Goal: Information Seeking & Learning: Learn about a topic

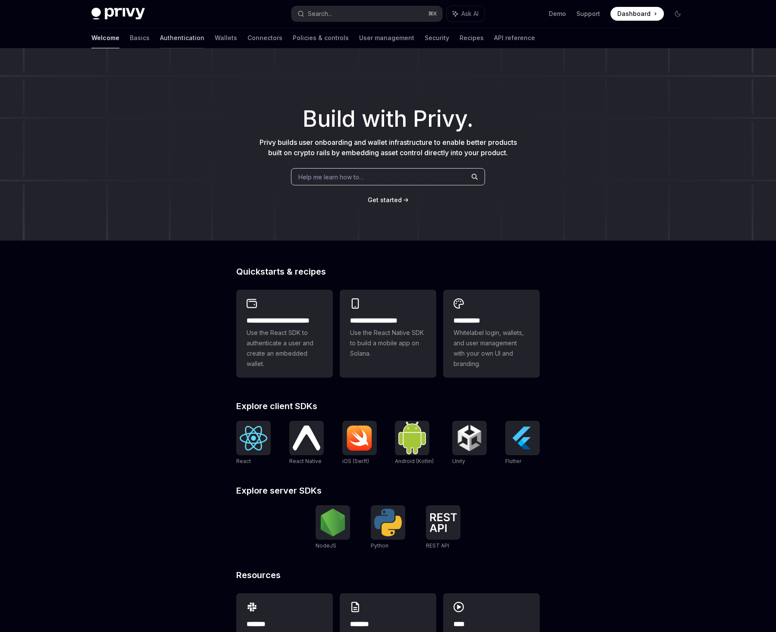
click at [160, 40] on link "Authentication" at bounding box center [182, 38] width 44 height 21
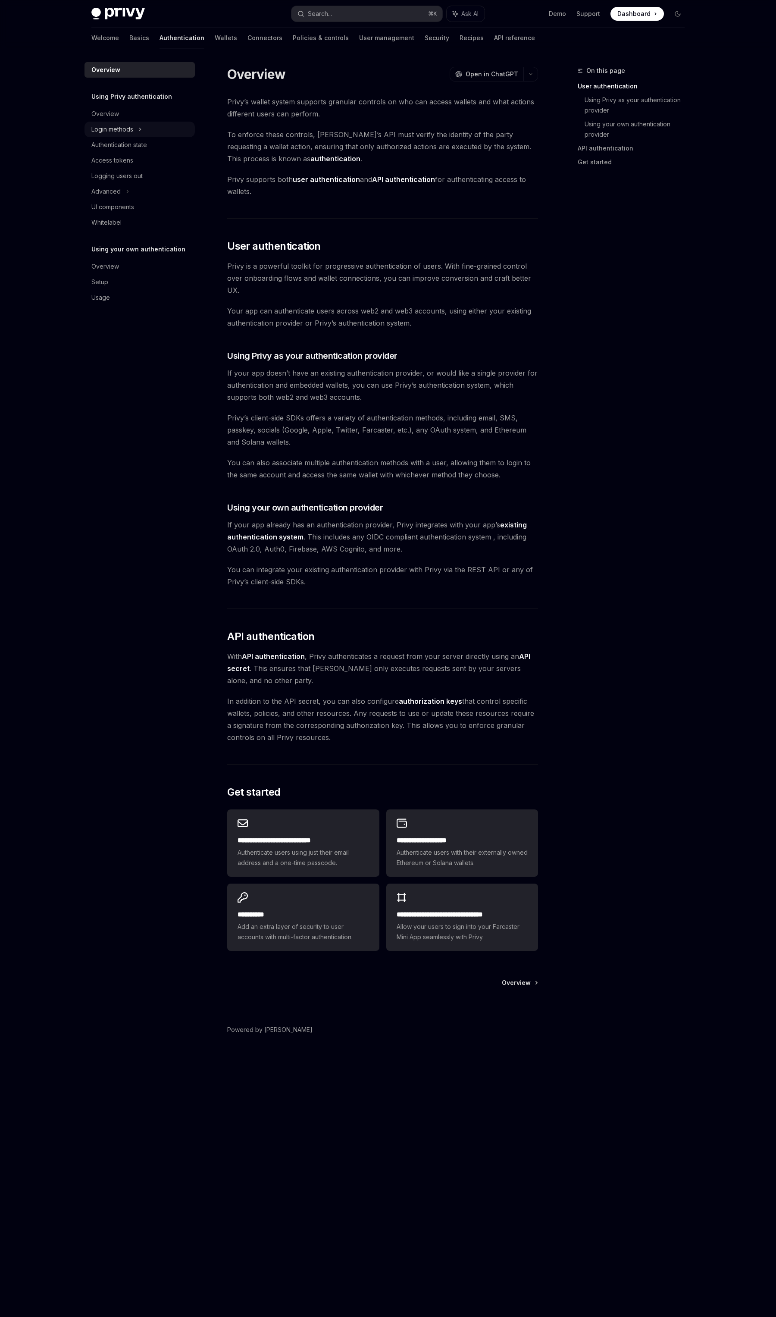
click at [125, 131] on div "Login methods" at bounding box center [112, 129] width 42 height 10
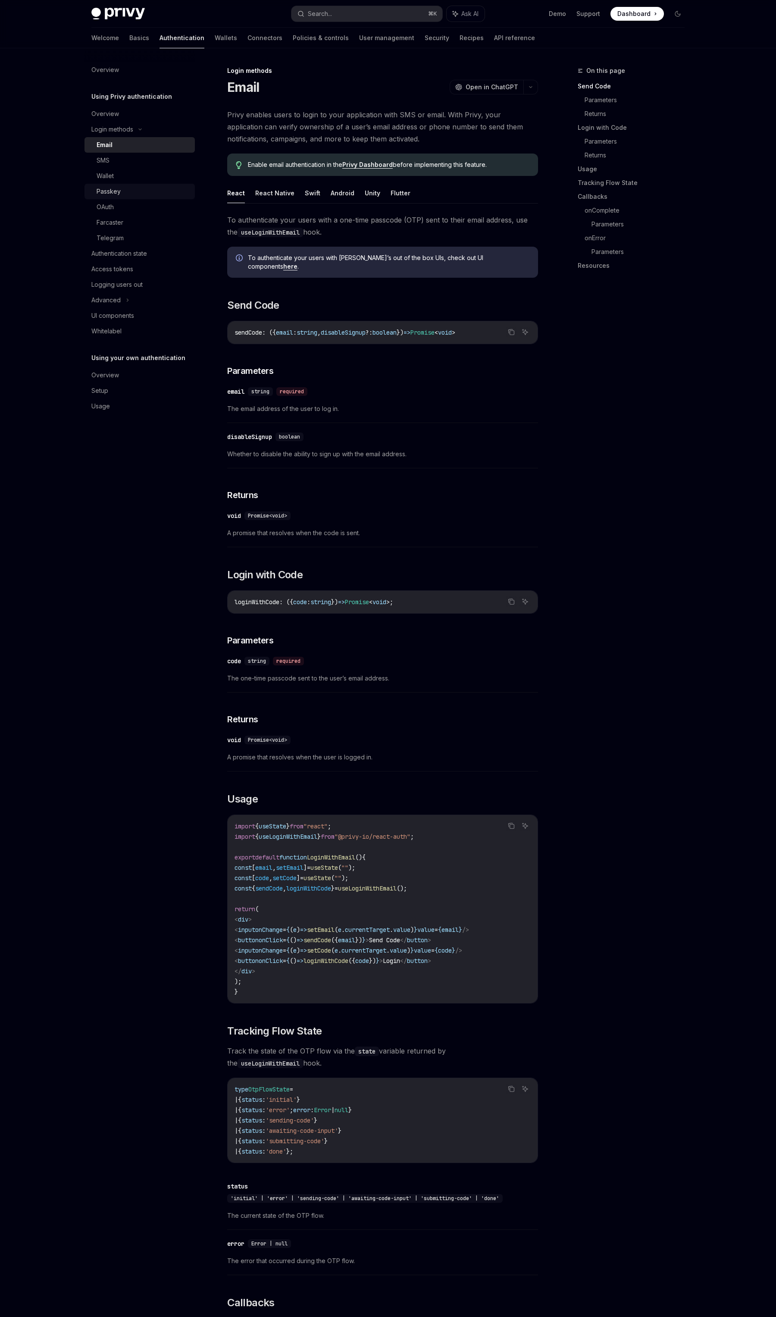
click at [118, 193] on div "Passkey" at bounding box center [109, 191] width 24 height 10
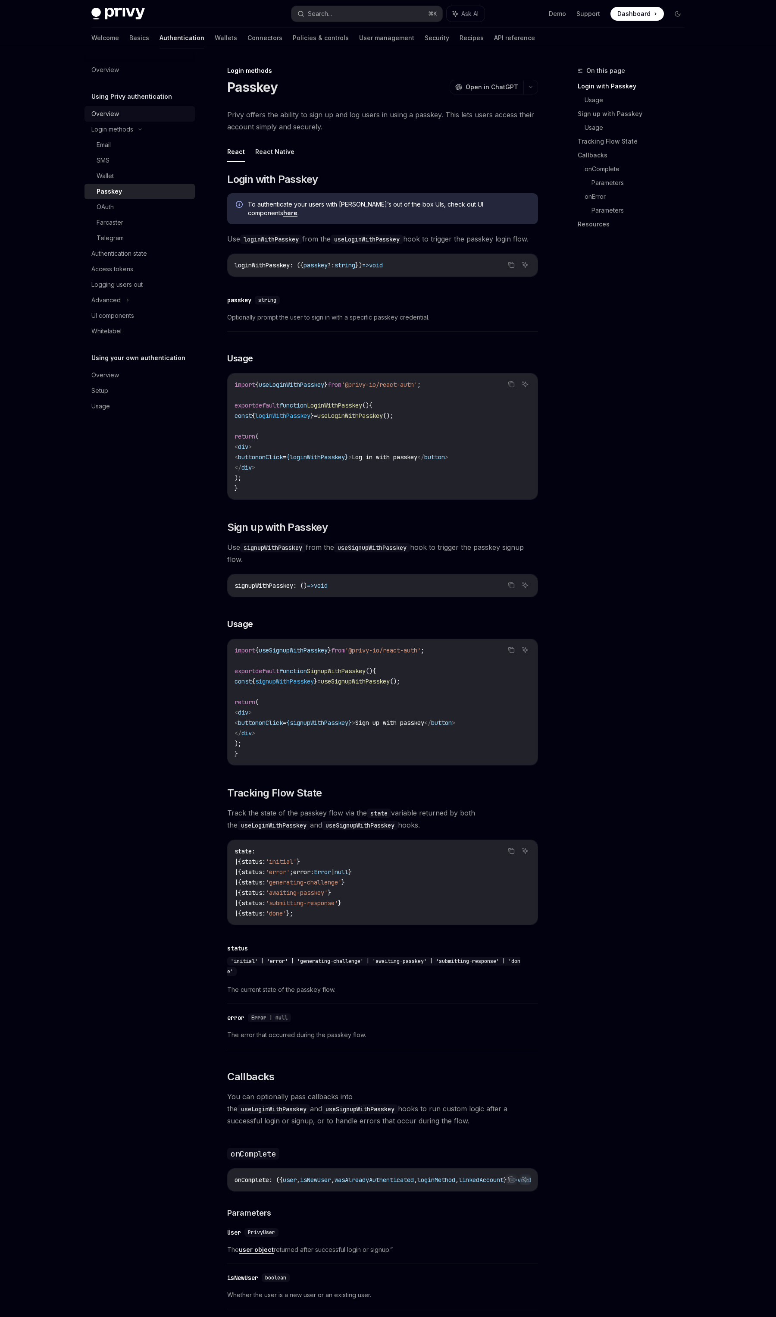
click at [122, 116] on div "Overview" at bounding box center [140, 114] width 98 height 10
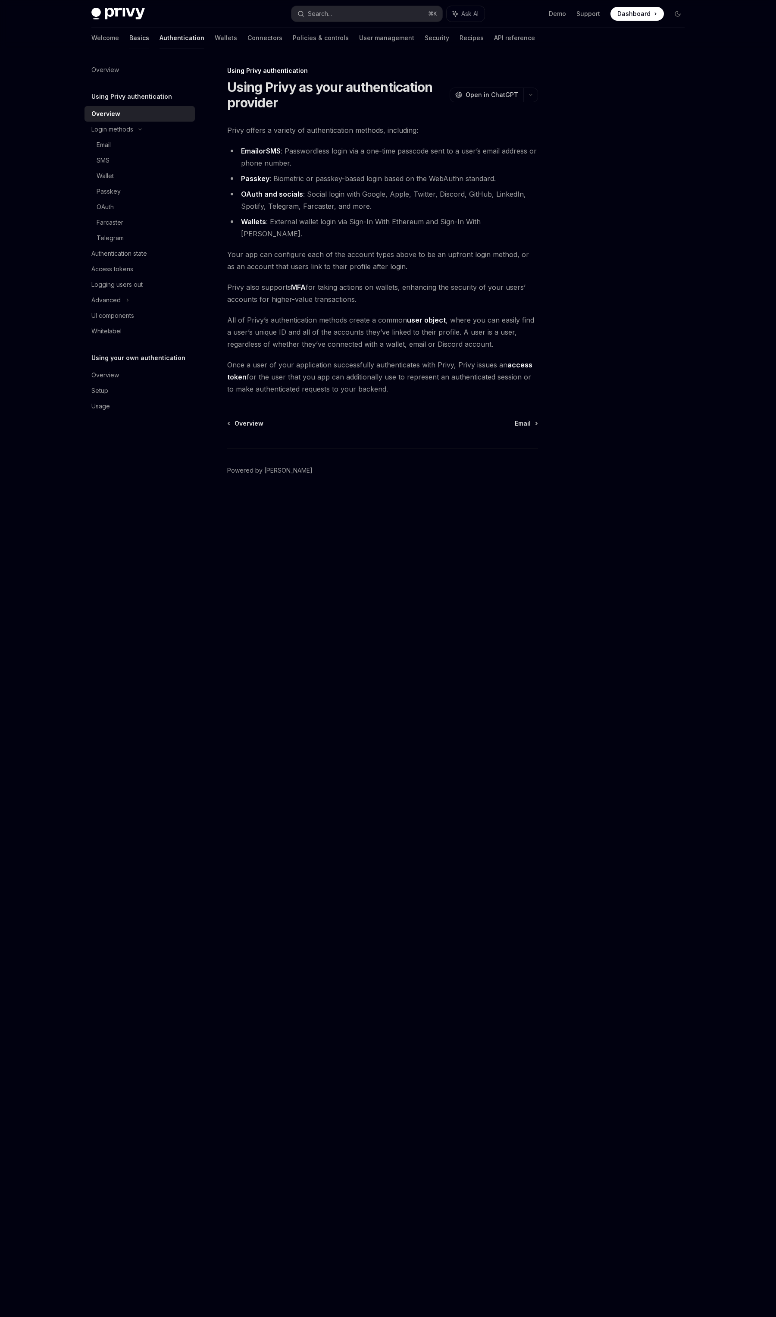
click at [129, 38] on link "Basics" at bounding box center [139, 38] width 20 height 21
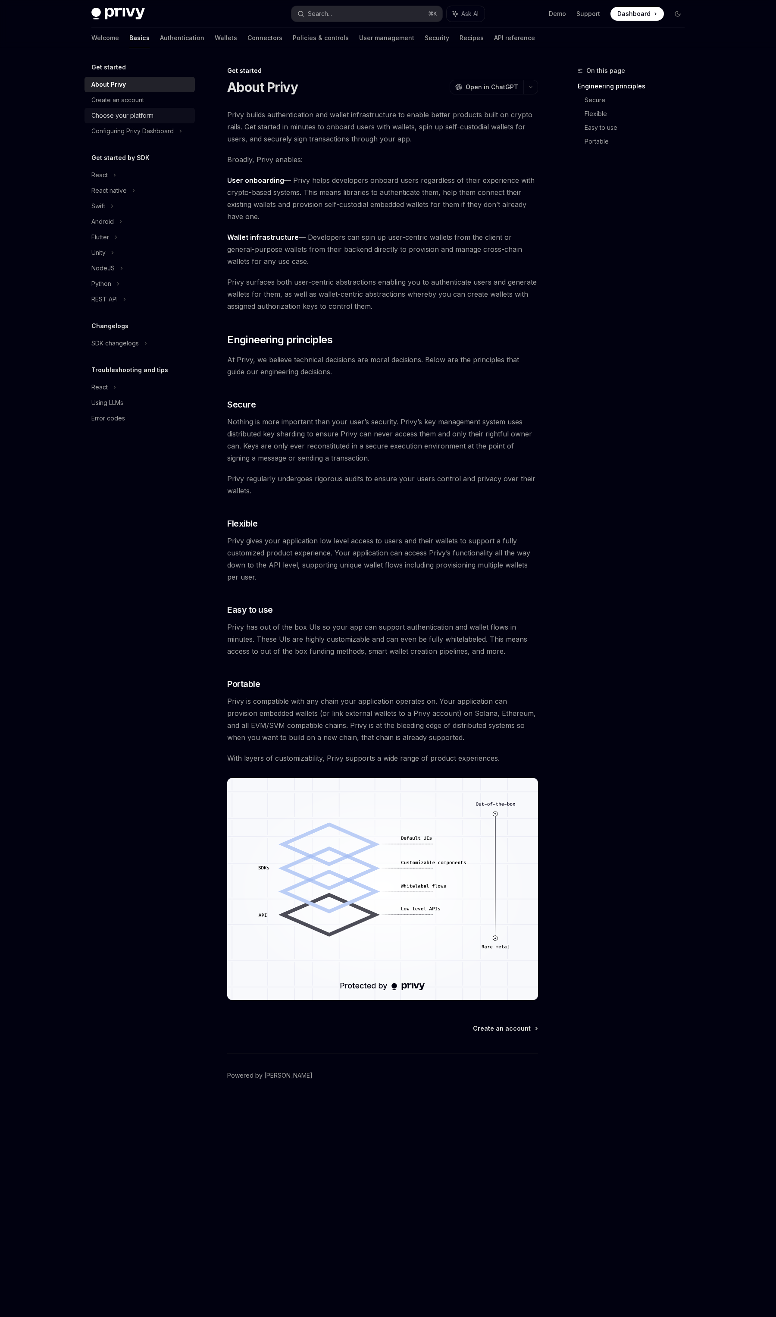
click at [145, 111] on div "Choose your platform" at bounding box center [122, 115] width 62 height 10
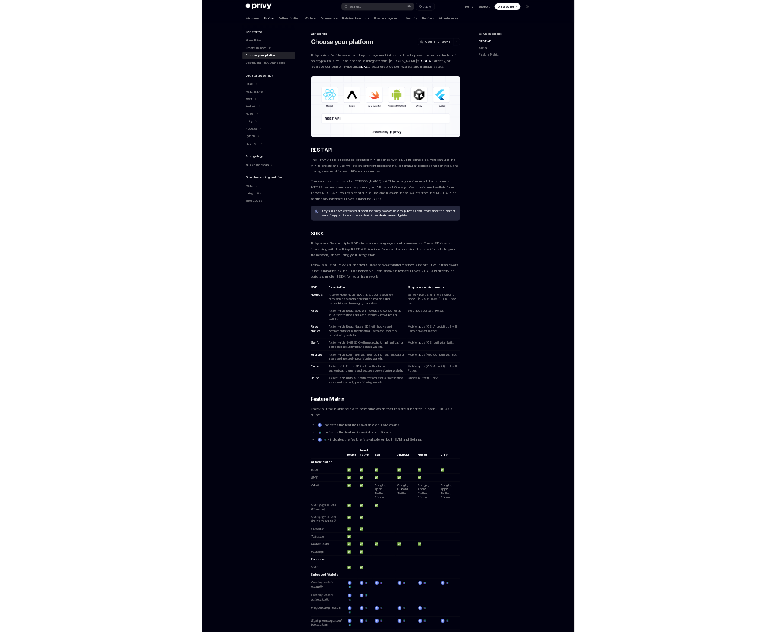
scroll to position [465, 0]
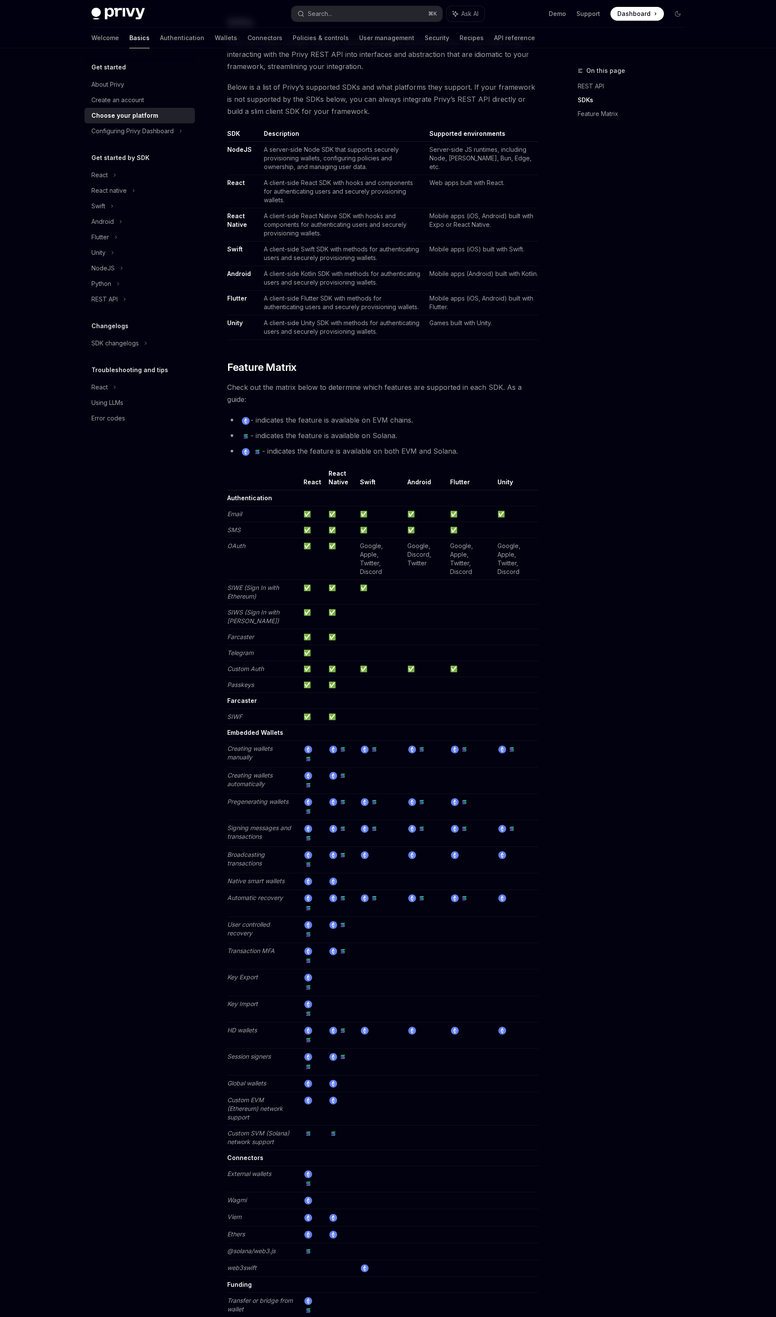
type textarea "*"
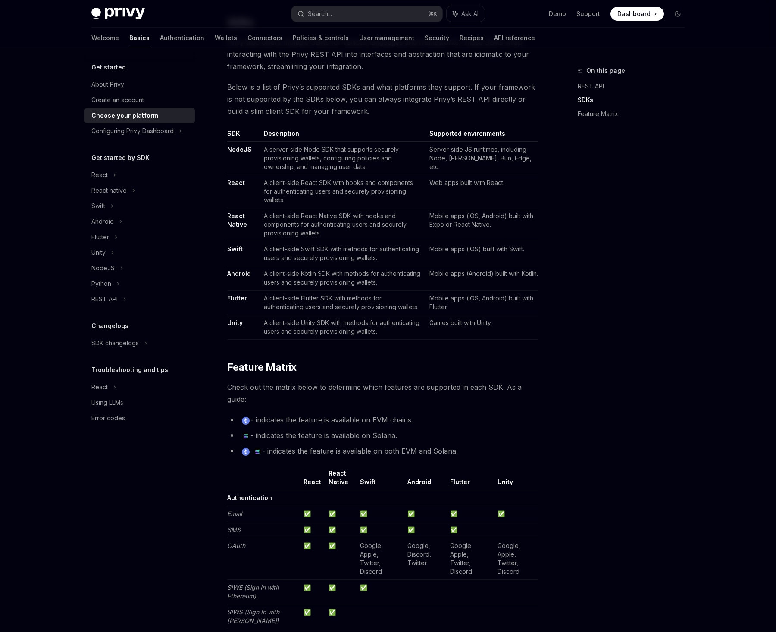
click at [366, 93] on span "Below is a list of Privy’s supported SDKs and what platforms they support. If y…" at bounding box center [382, 99] width 311 height 36
